Goal: Task Accomplishment & Management: Manage account settings

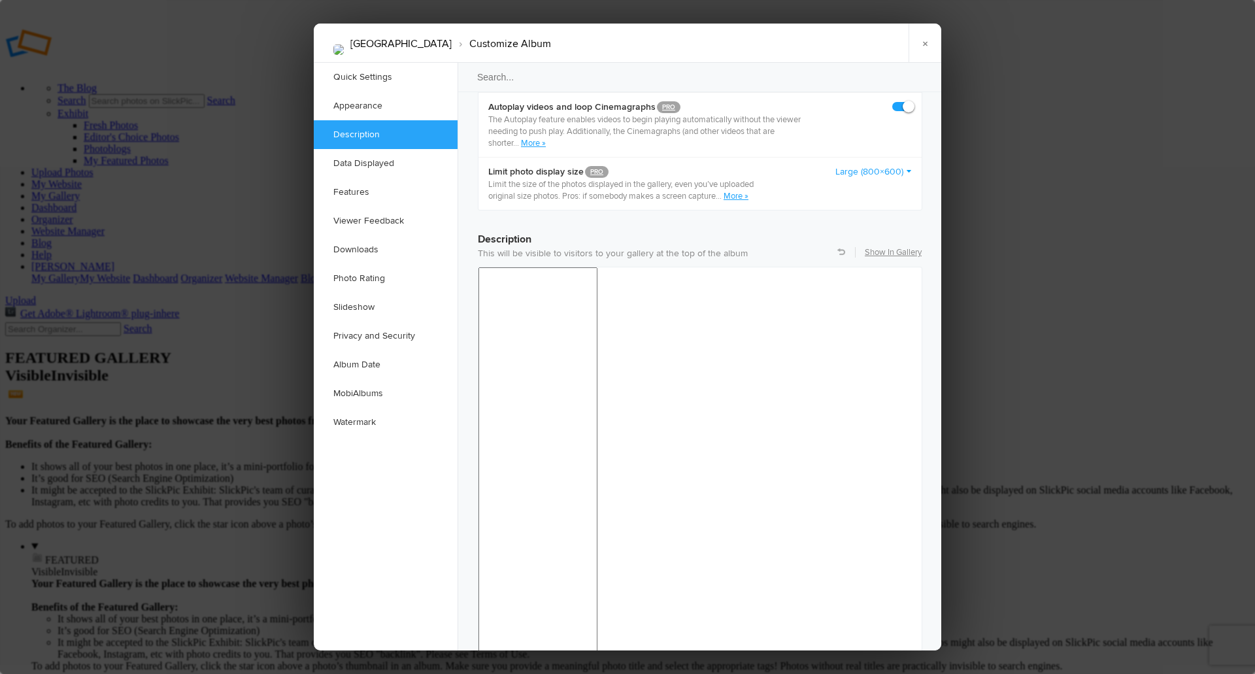
scroll to position [850, 0]
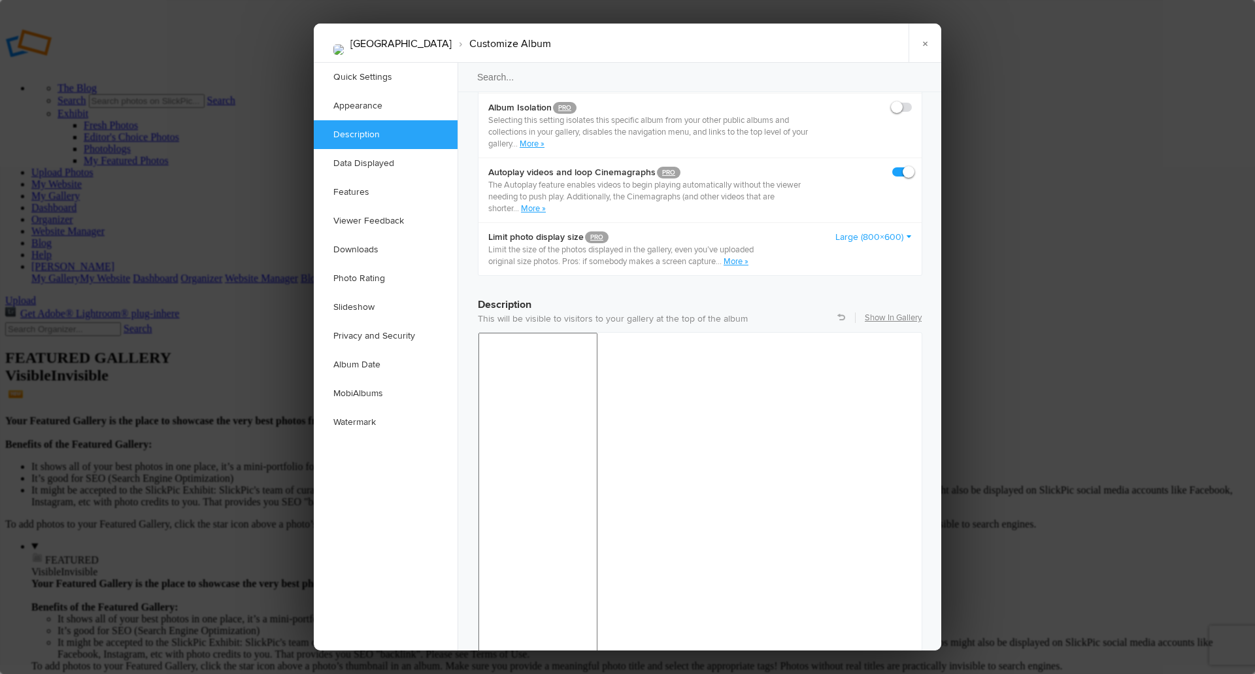
click at [722, 312] on p "This will be visible to visitors to your gallery at the top of the album" at bounding box center [700, 318] width 444 height 13
drag, startPoint x: 722, startPoint y: 290, endPoint x: 715, endPoint y: 288, distance: 7.0
click at [716, 312] on p "This will be visible to visitors to your gallery at the top of the album" at bounding box center [700, 318] width 444 height 13
drag, startPoint x: 478, startPoint y: 290, endPoint x: 767, endPoint y: 285, distance: 288.9
click at [767, 312] on p "This will be visible to visitors to your gallery at the top of the album" at bounding box center [700, 318] width 444 height 13
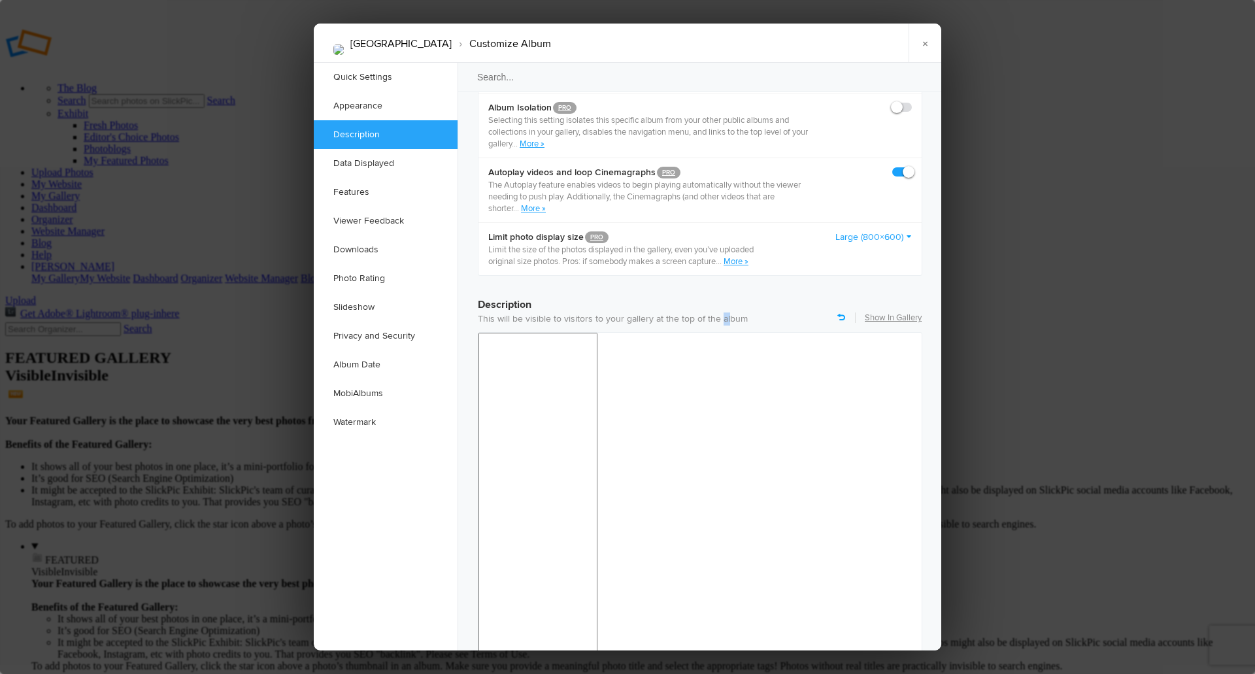
click at [839, 313] on link at bounding box center [841, 317] width 8 height 8
click at [843, 313] on link at bounding box center [841, 317] width 8 height 8
click at [889, 312] on link "Show In Gallery" at bounding box center [893, 318] width 57 height 12
click at [364, 76] on link "Quick Settings" at bounding box center [386, 77] width 144 height 29
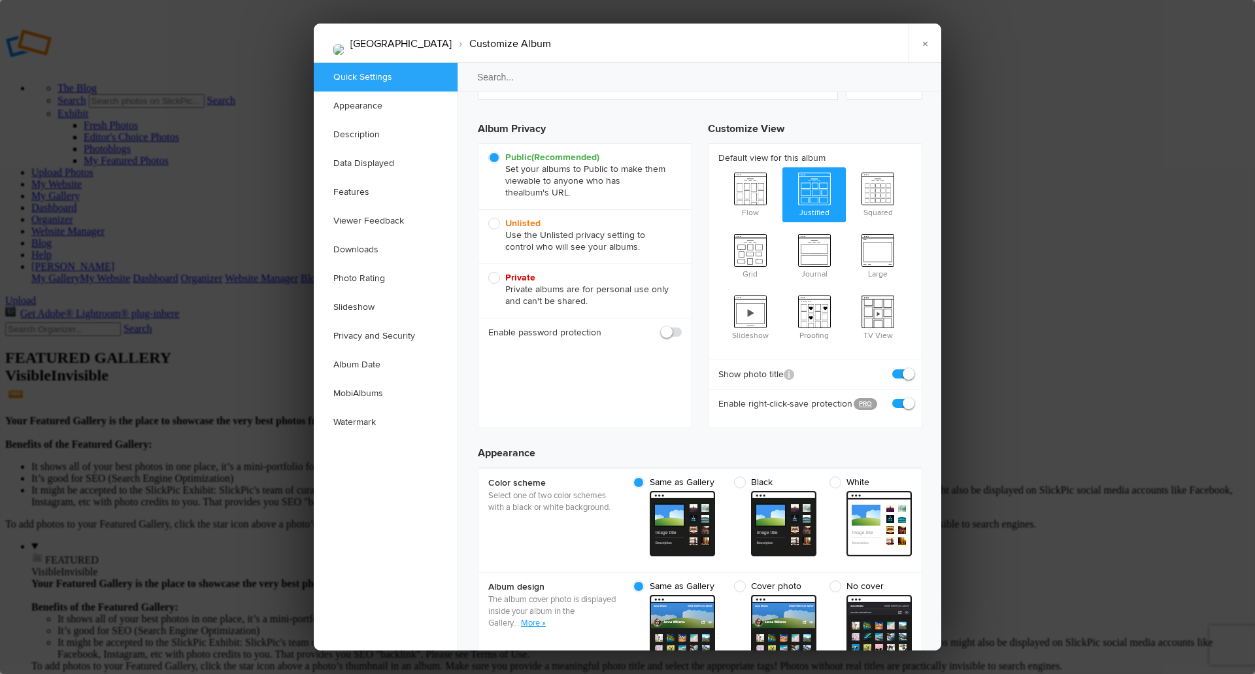
scroll to position [8, 0]
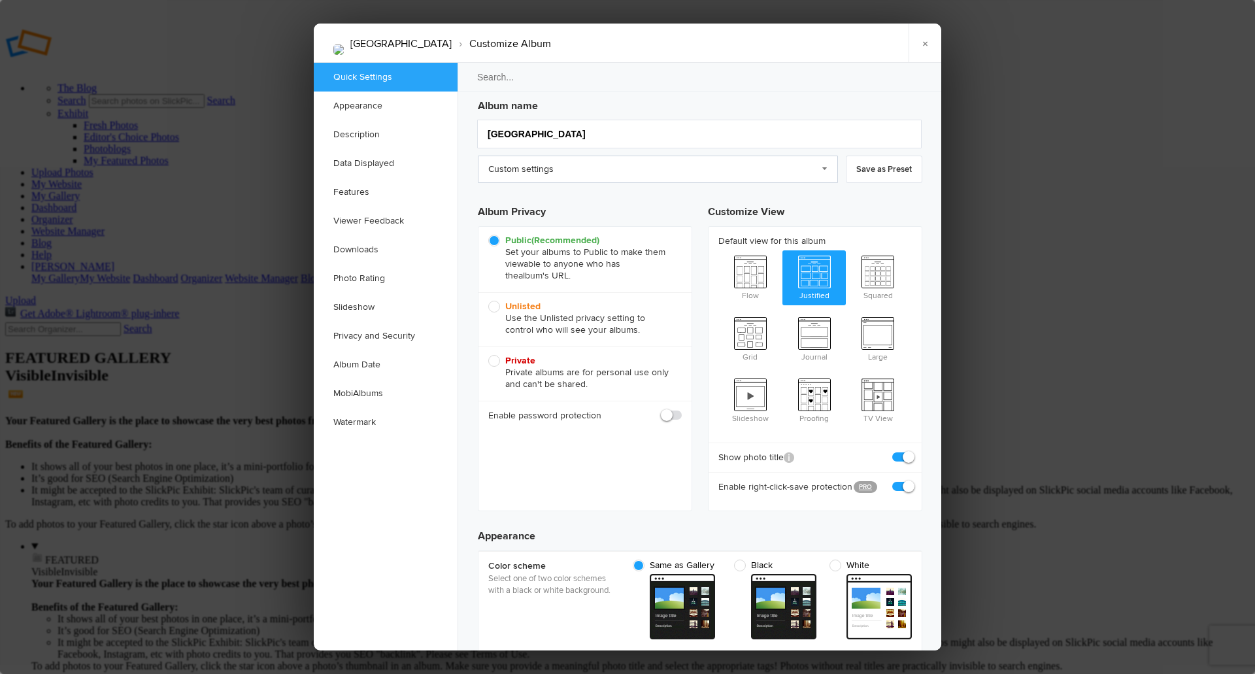
click at [827, 169] on link "Custom settings" at bounding box center [658, 169] width 360 height 27
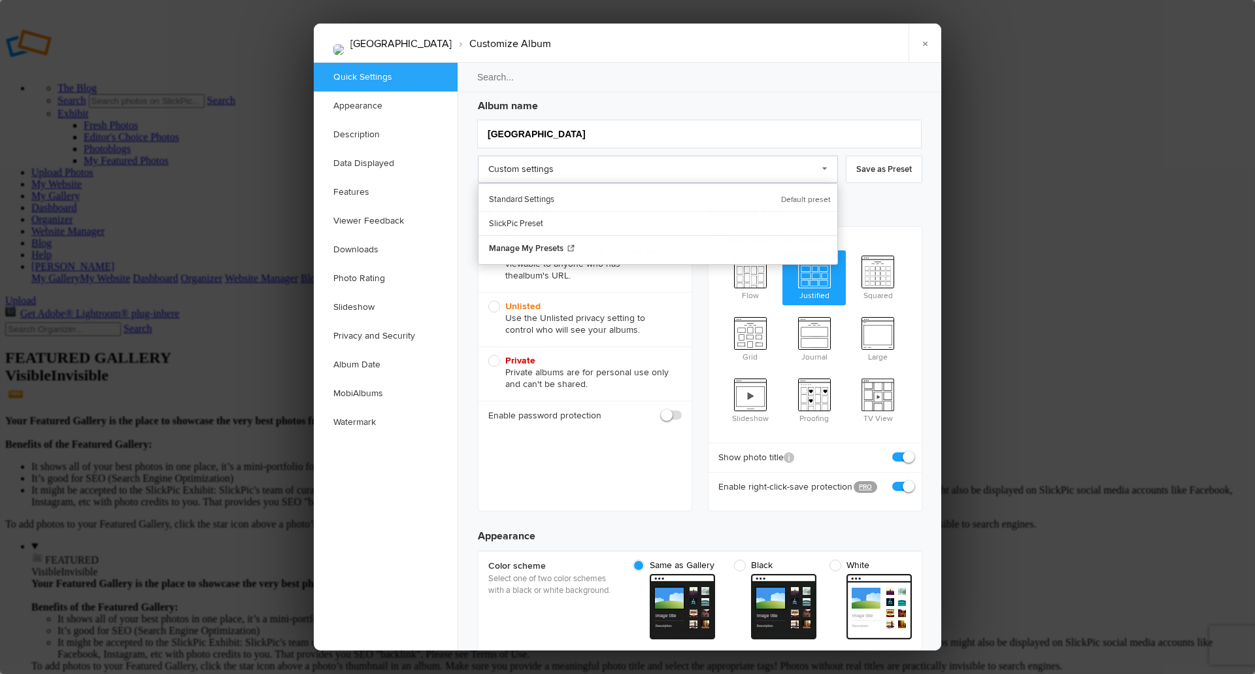
click at [823, 168] on link "Custom settings" at bounding box center [658, 169] width 360 height 27
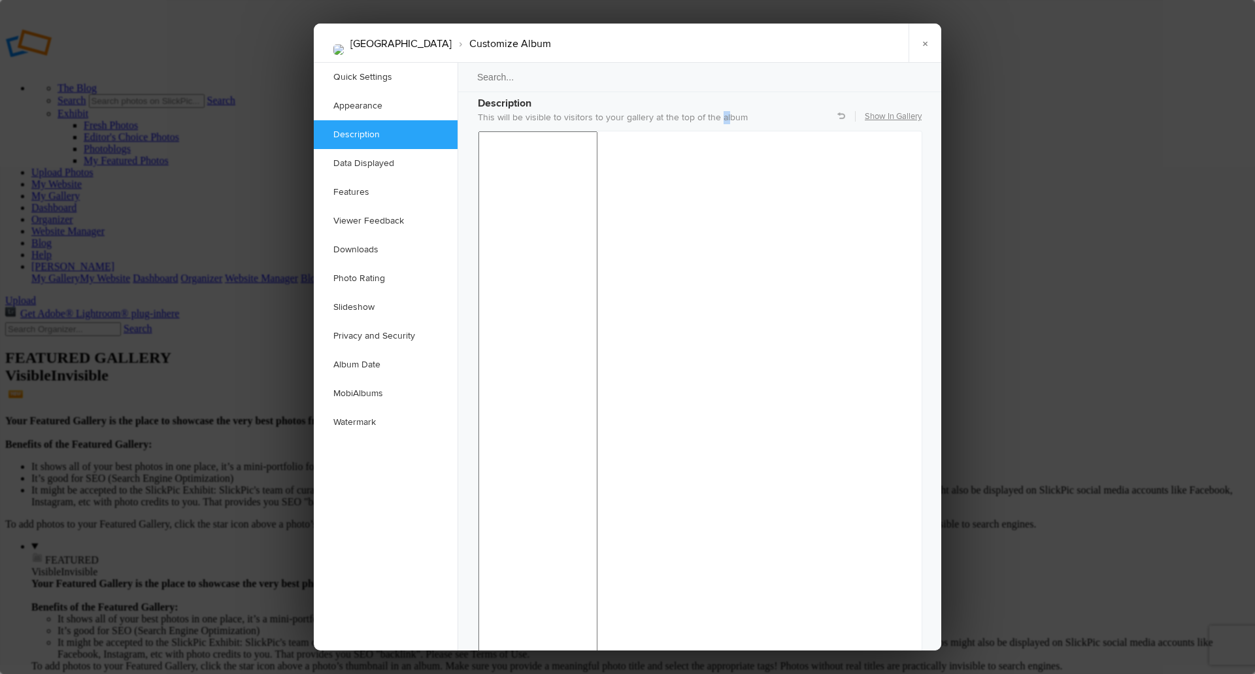
scroll to position [1054, 0]
checkbox input "false"
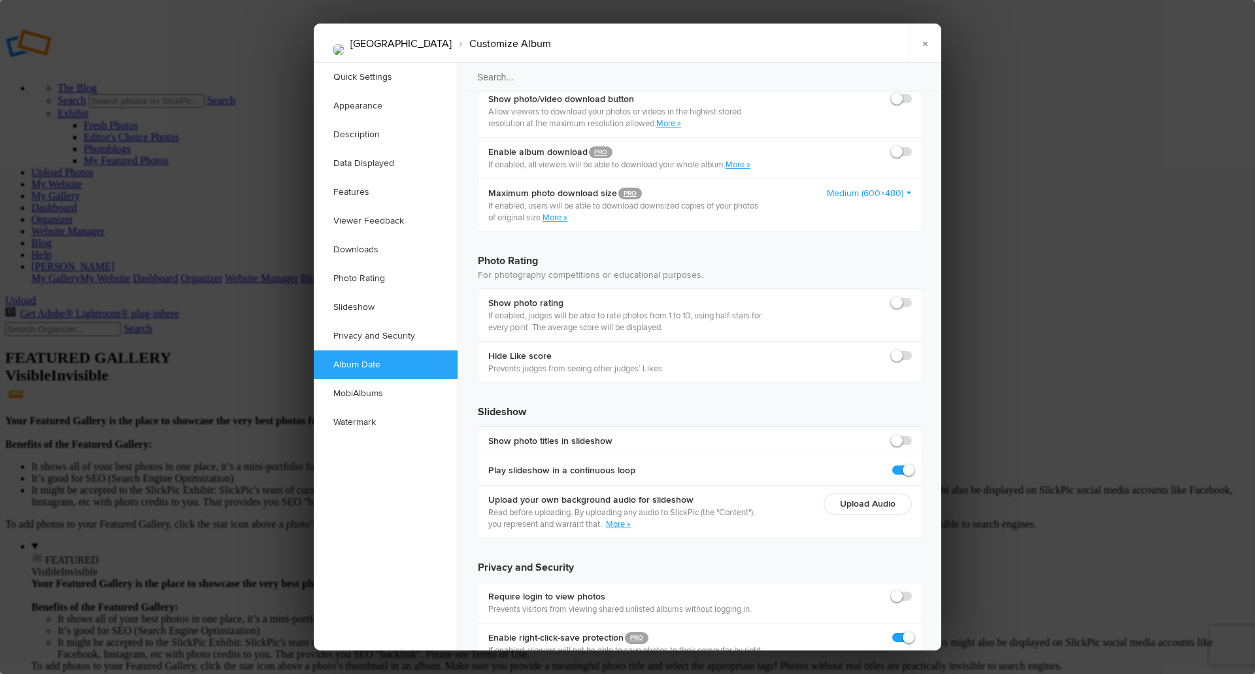
scroll to position [2720, 0]
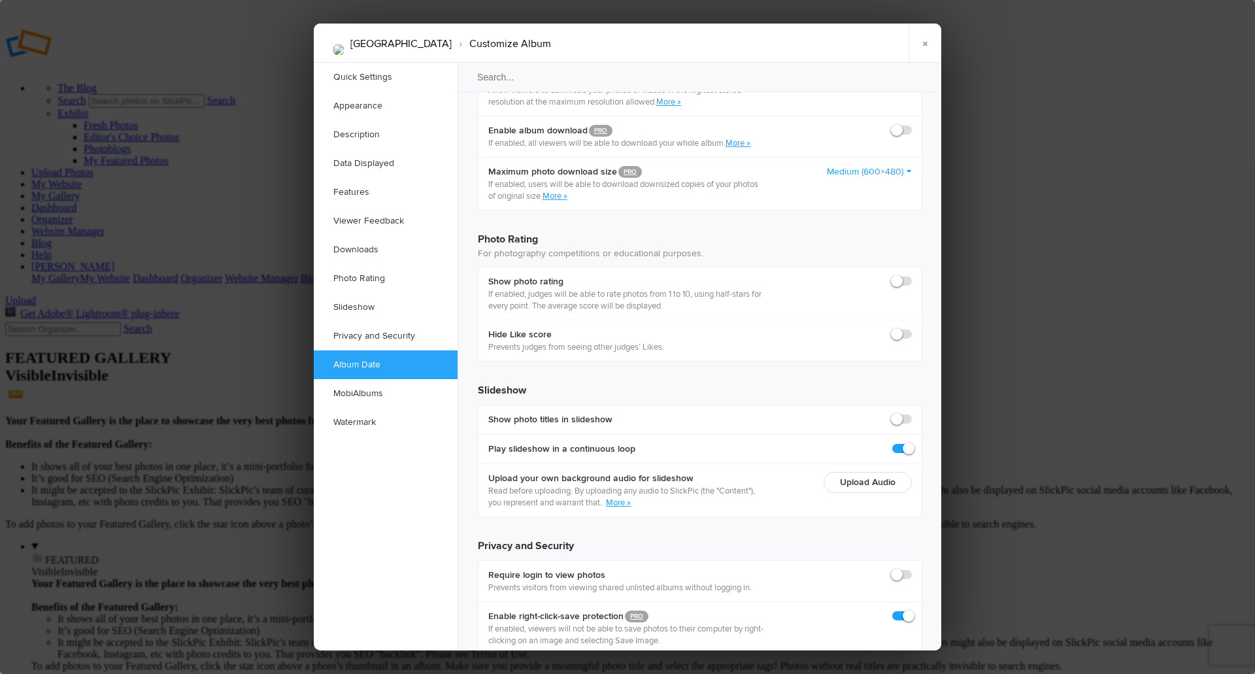
scroll to position [2756, 0]
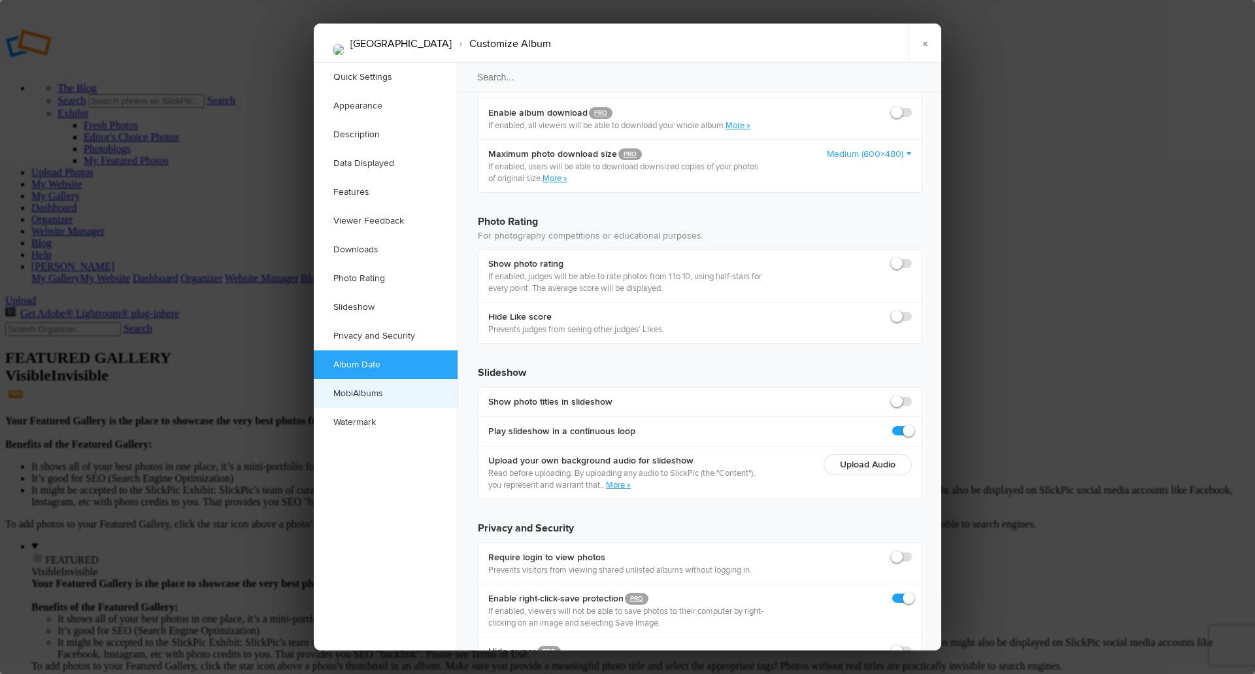
click at [370, 395] on link "MobiAlbums" at bounding box center [386, 393] width 144 height 29
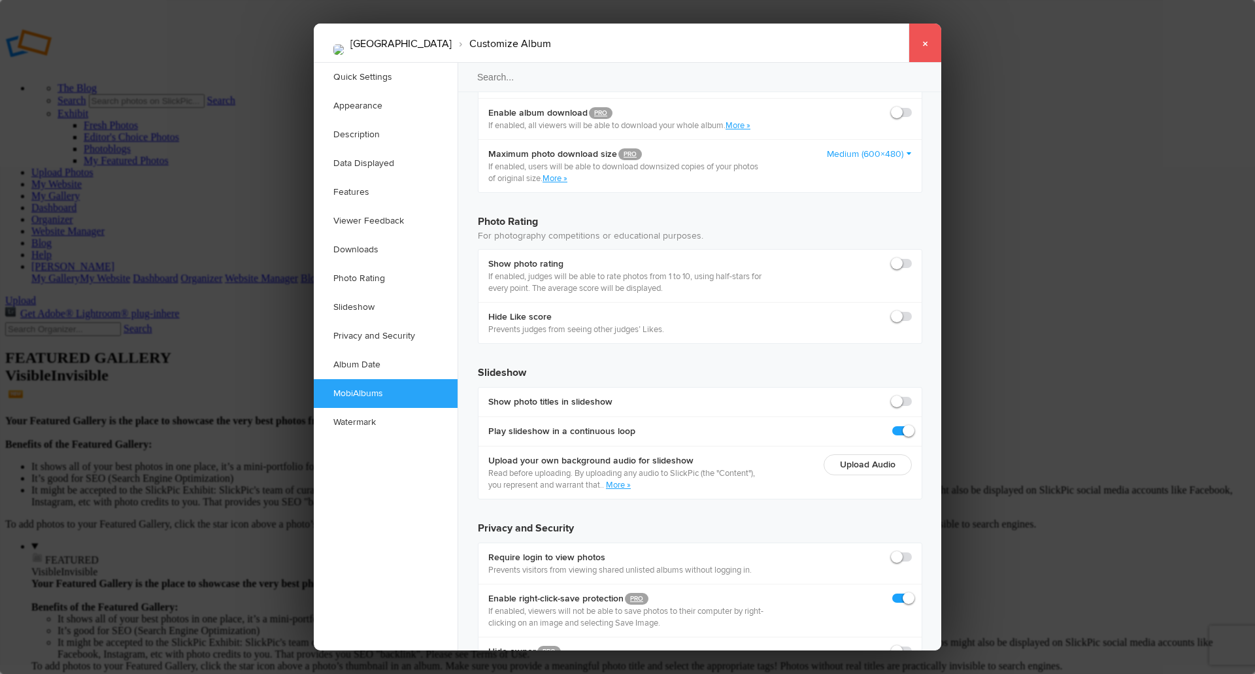
click at [926, 43] on link "×" at bounding box center [925, 43] width 33 height 39
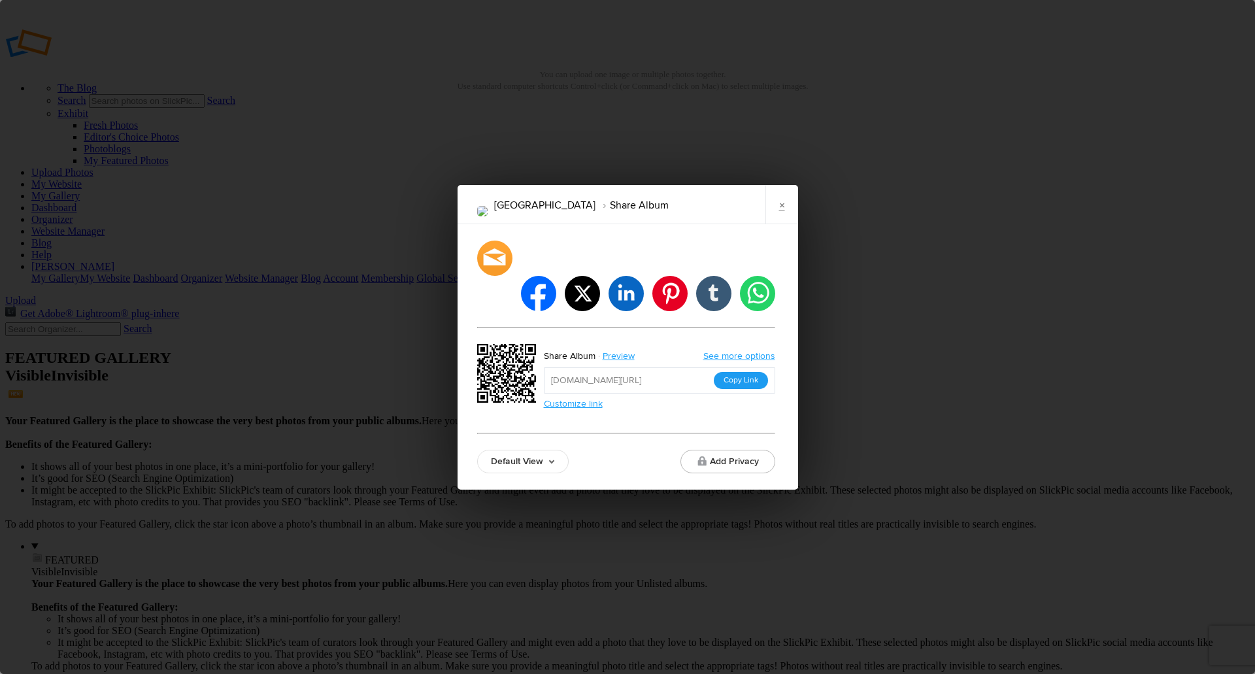
click at [737, 372] on button "Copy Link" at bounding box center [741, 380] width 54 height 17
